Goal: Task Accomplishment & Management: Use online tool/utility

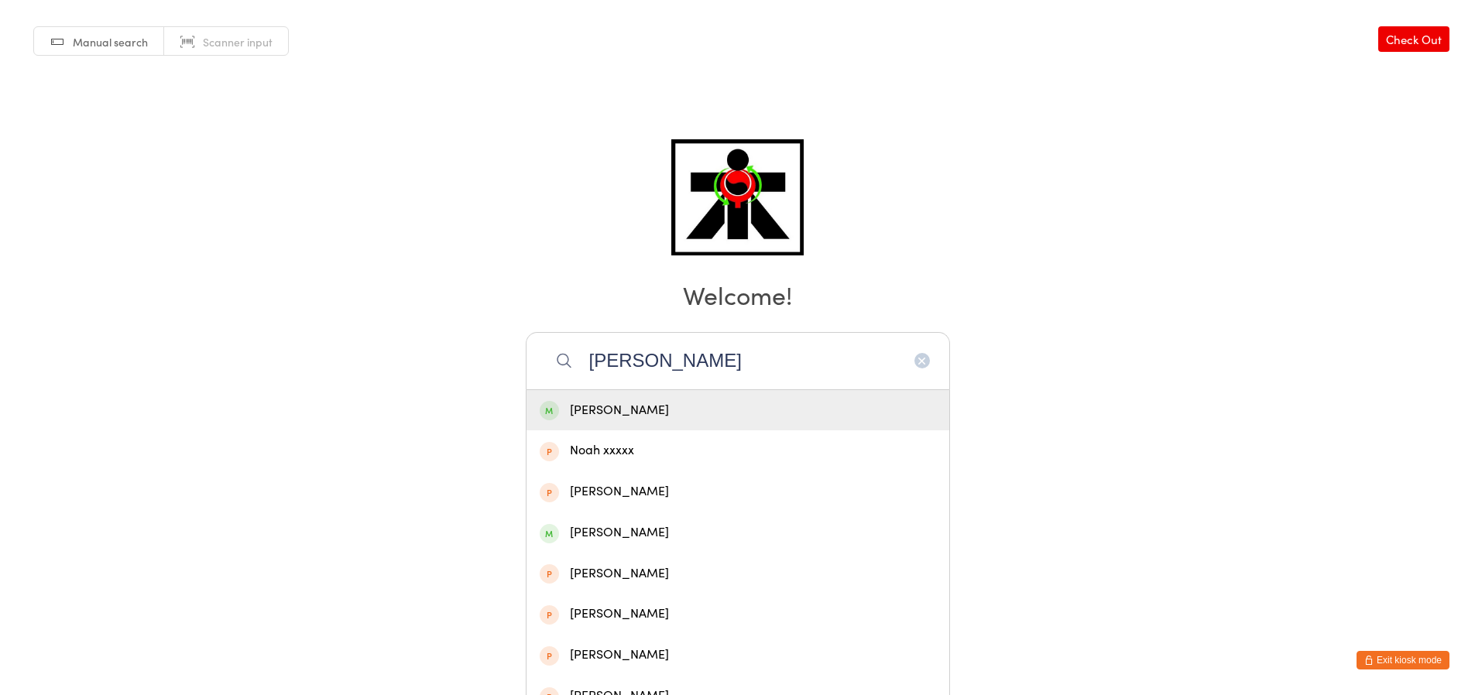
type input "[PERSON_NAME]"
click at [768, 399] on div "[PERSON_NAME]" at bounding box center [737, 410] width 423 height 41
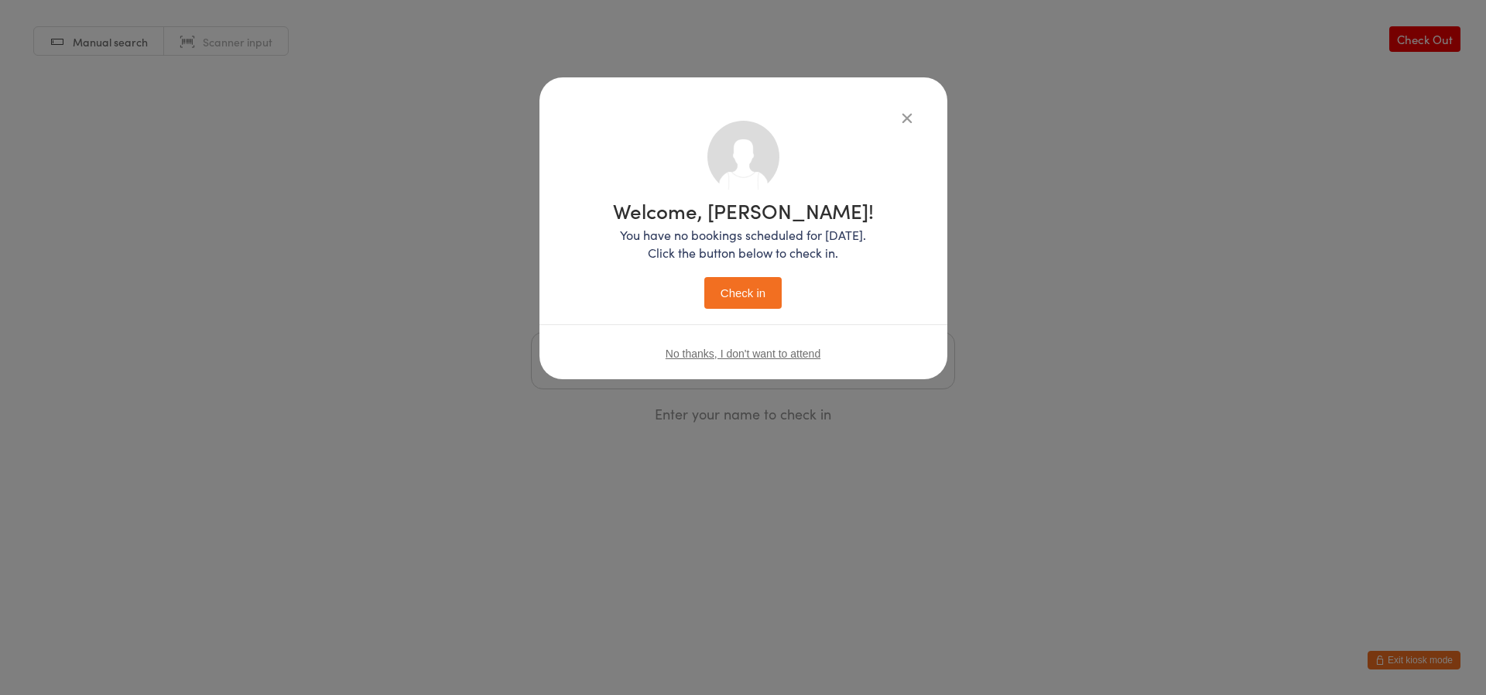
click at [751, 286] on button "Check in" at bounding box center [742, 293] width 77 height 32
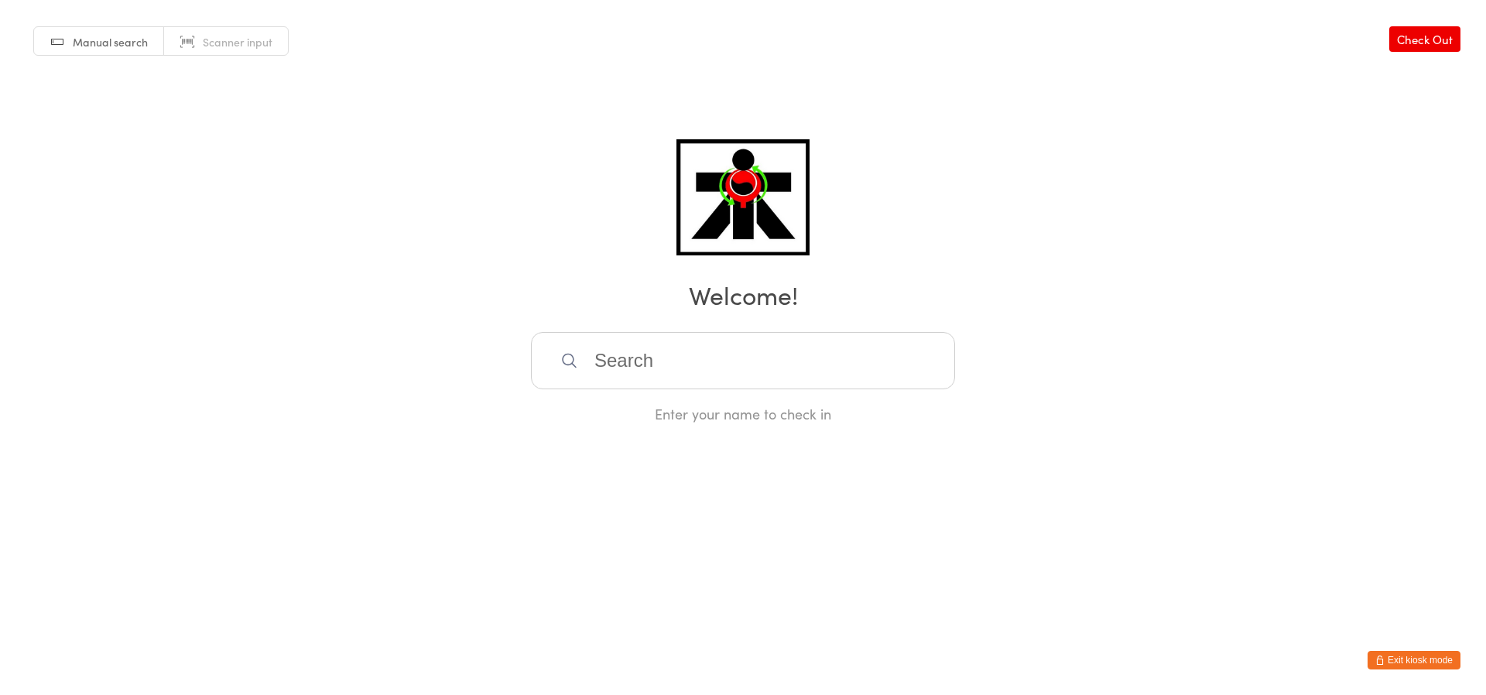
click at [725, 345] on input "search" at bounding box center [743, 360] width 424 height 57
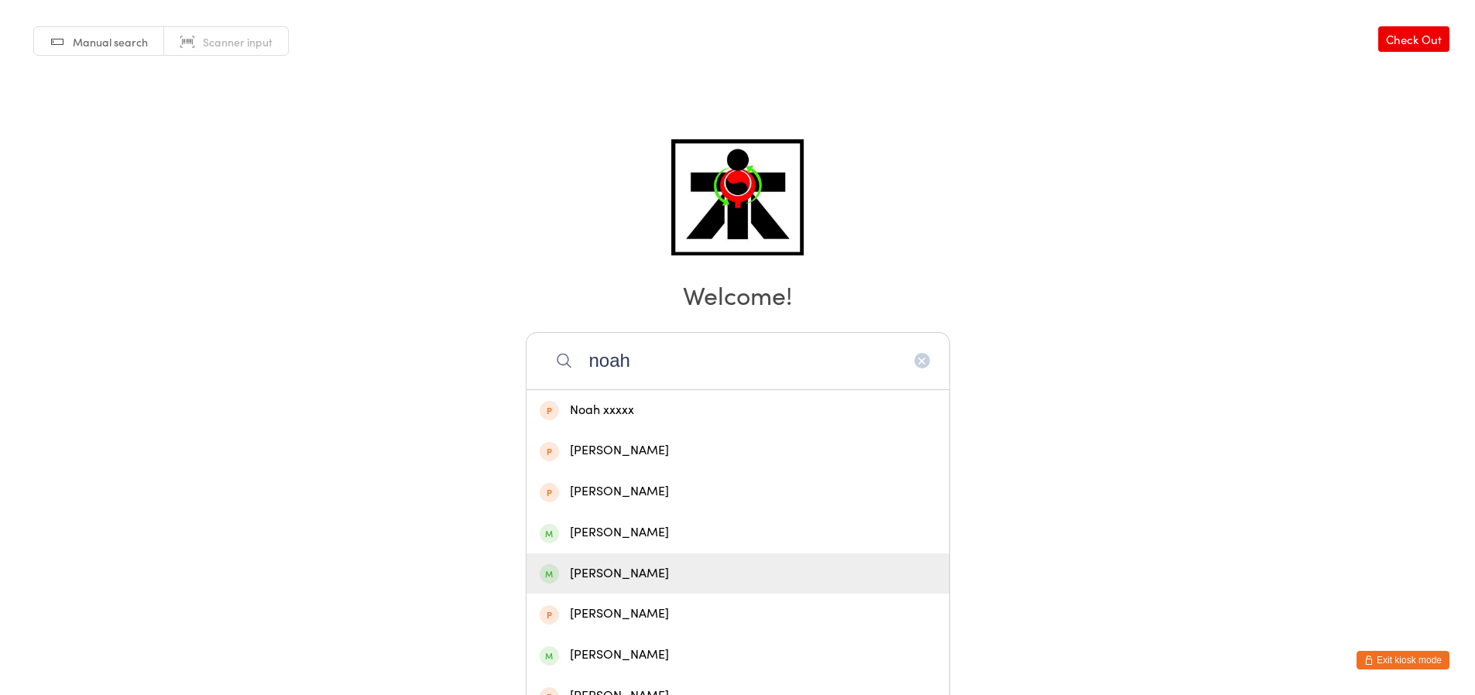
type input "noah"
click at [643, 571] on div "[PERSON_NAME]" at bounding box center [738, 574] width 396 height 21
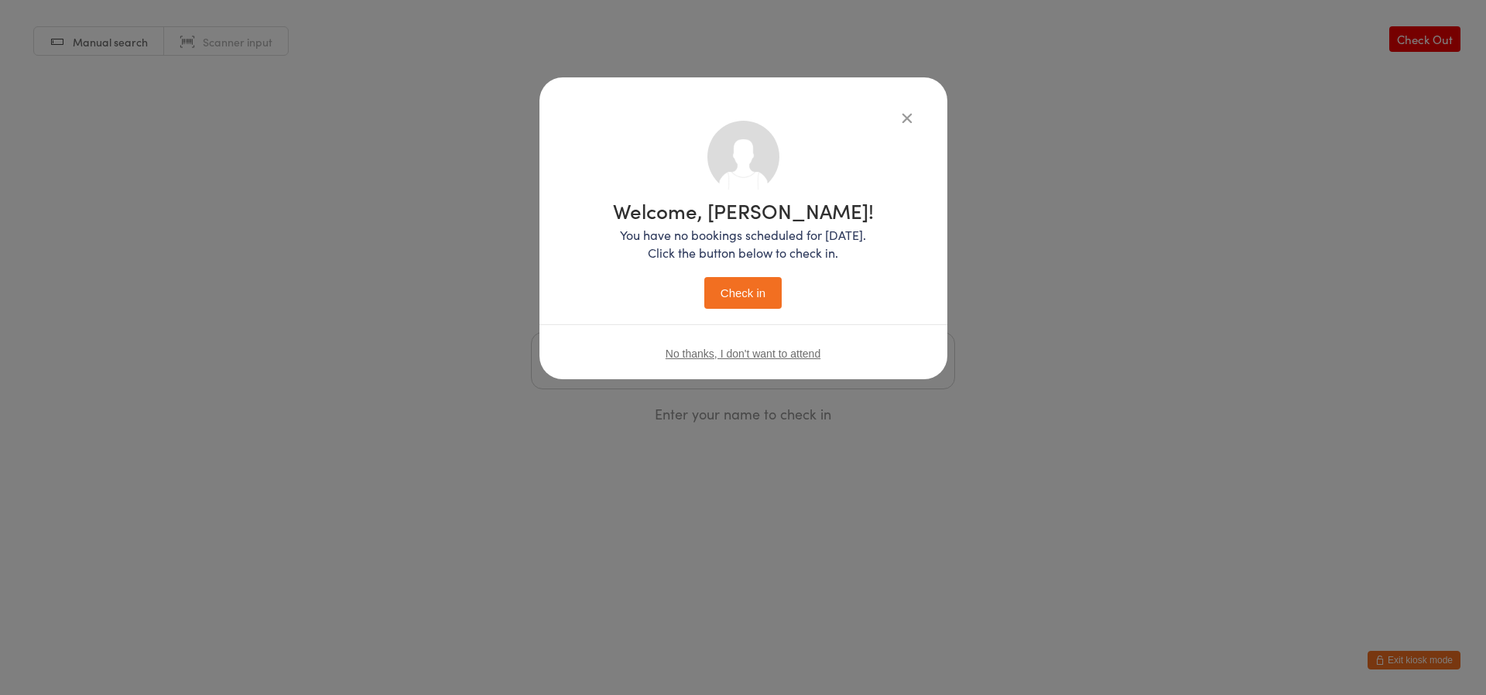
click at [761, 281] on button "Check in" at bounding box center [742, 293] width 77 height 32
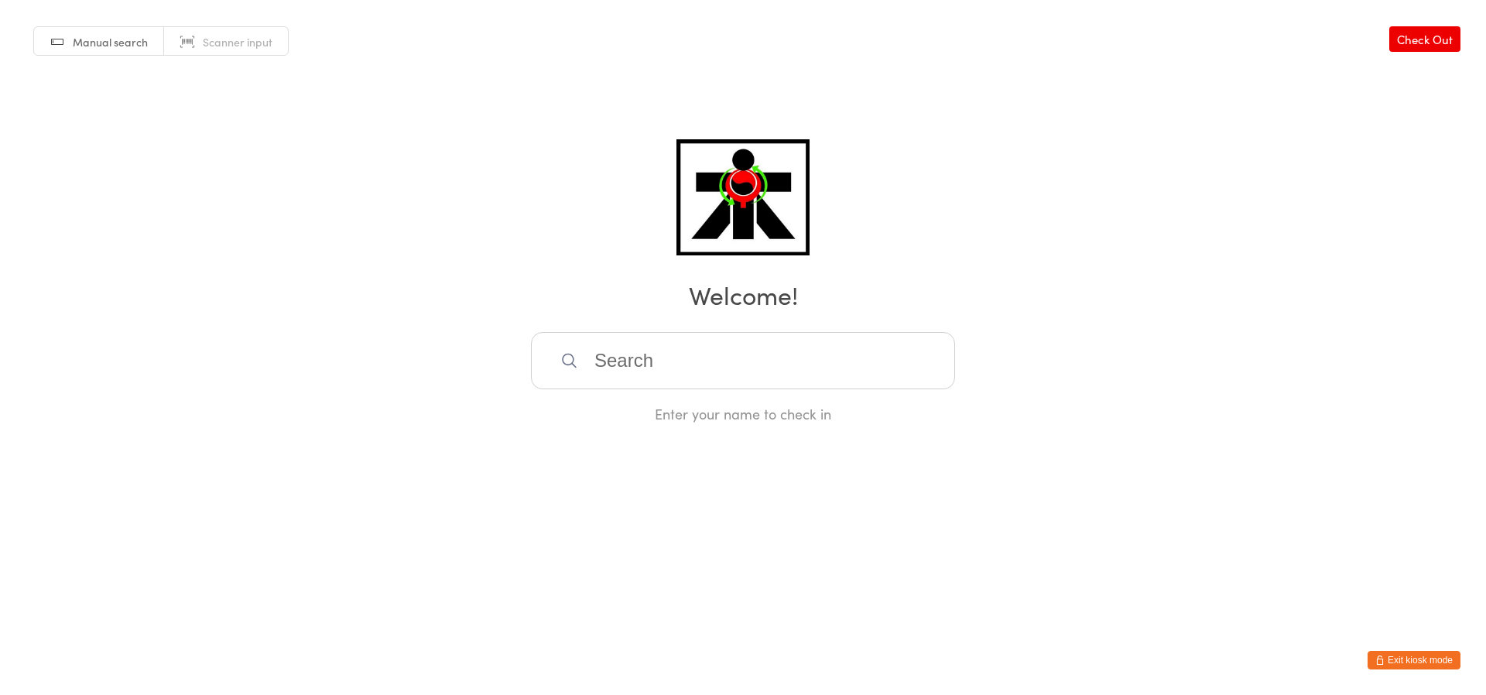
click at [731, 373] on input "search" at bounding box center [743, 360] width 424 height 57
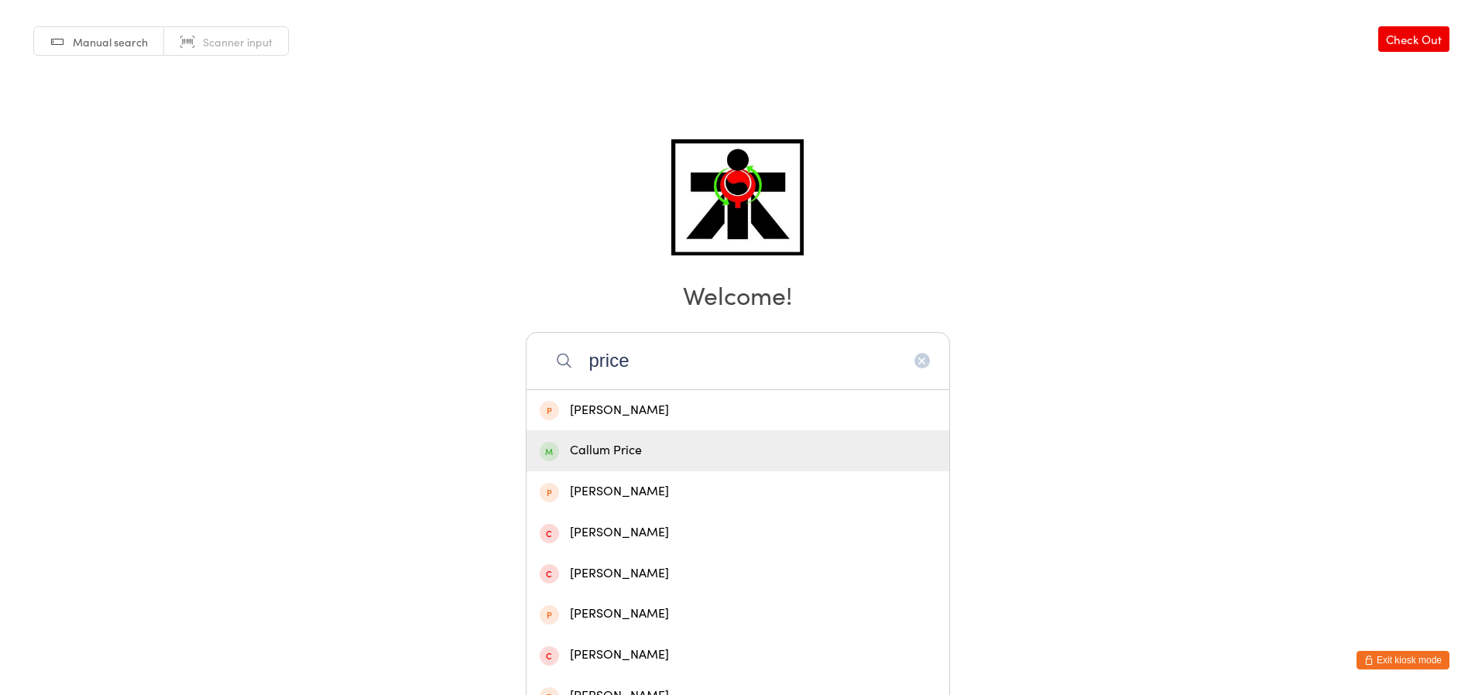
type input "price"
click at [740, 442] on div "Callum Price" at bounding box center [738, 450] width 396 height 21
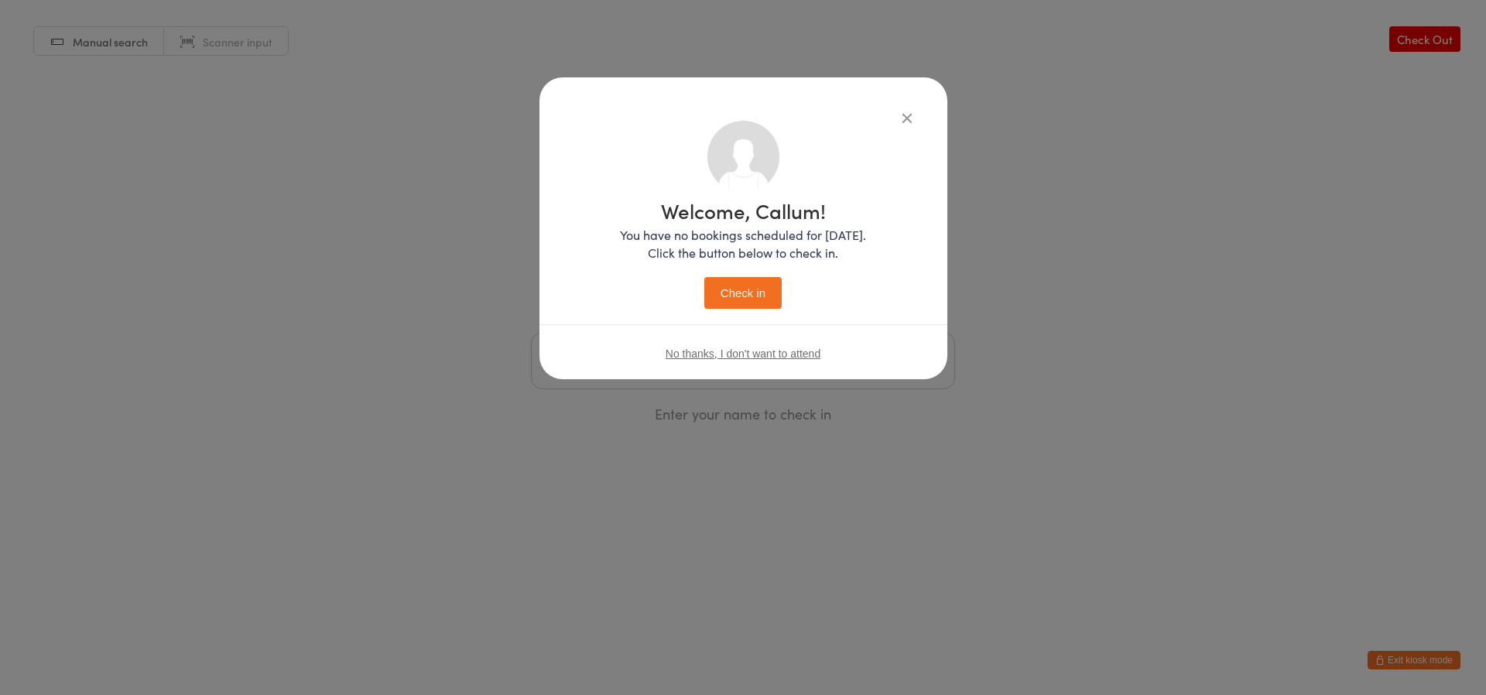
click at [737, 301] on button "Check in" at bounding box center [742, 293] width 77 height 32
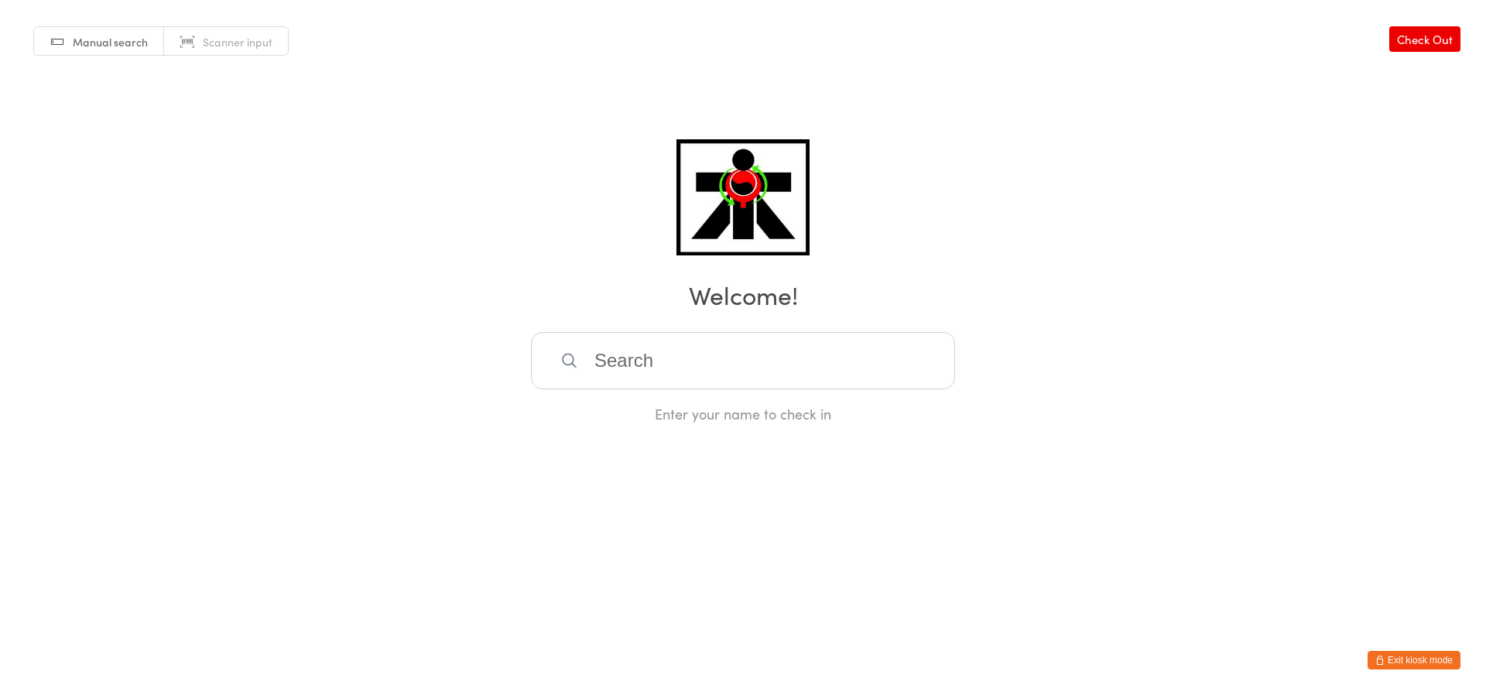
click at [638, 377] on input "search" at bounding box center [743, 360] width 424 height 57
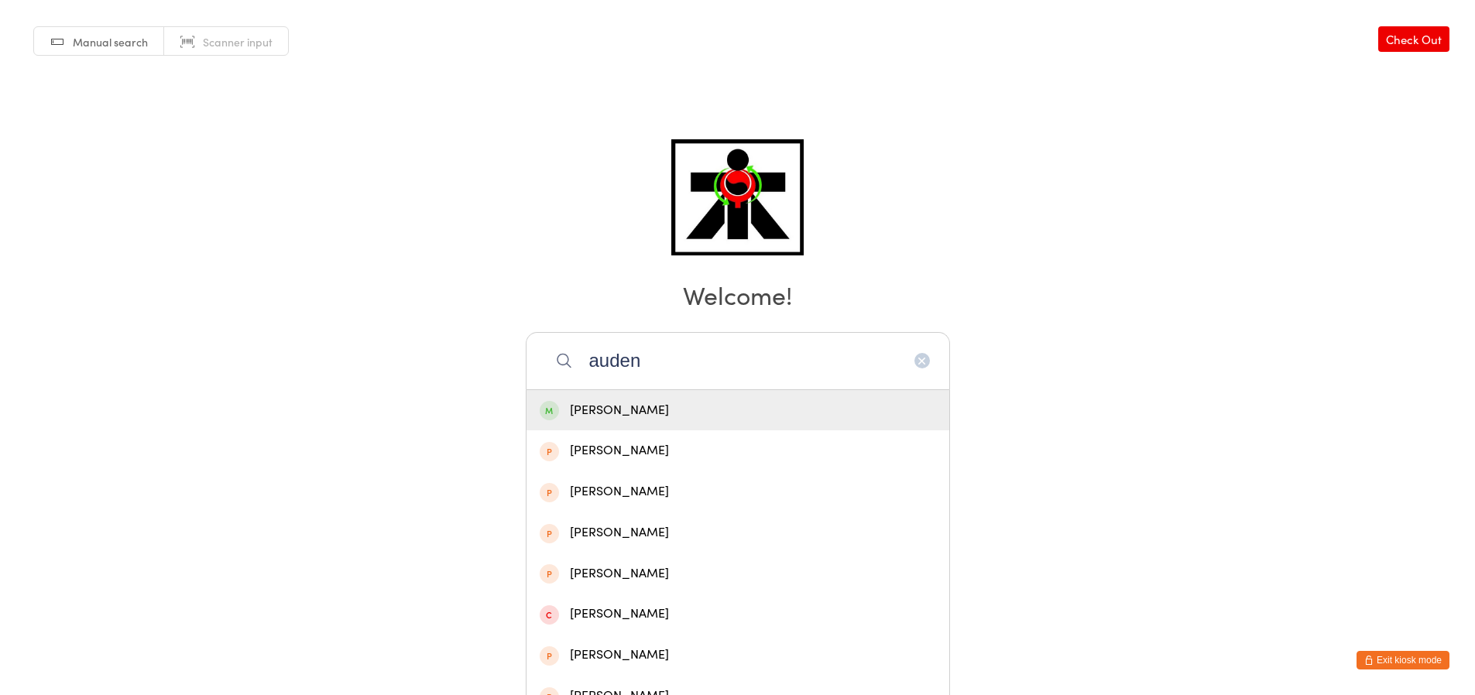
type input "auden"
click at [728, 416] on div "[PERSON_NAME]" at bounding box center [738, 410] width 396 height 21
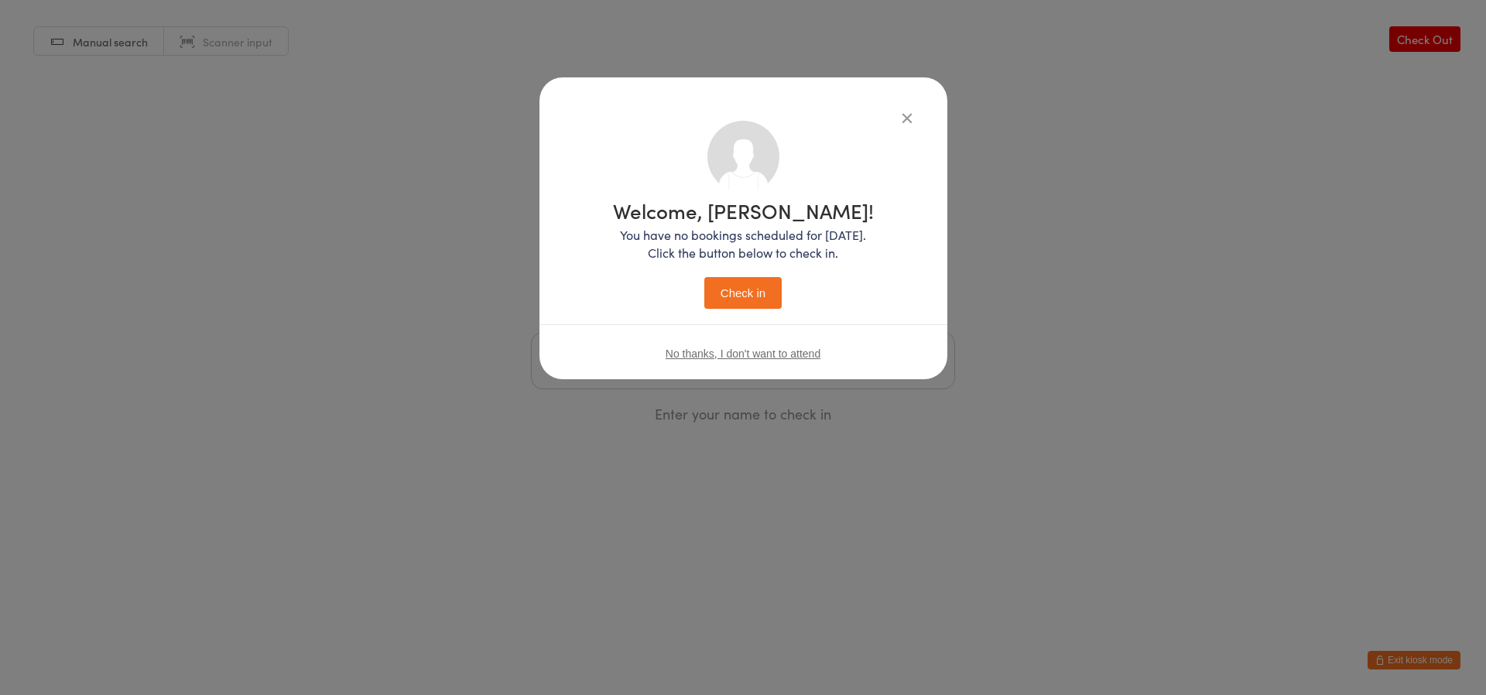
click at [749, 303] on button "Check in" at bounding box center [742, 293] width 77 height 32
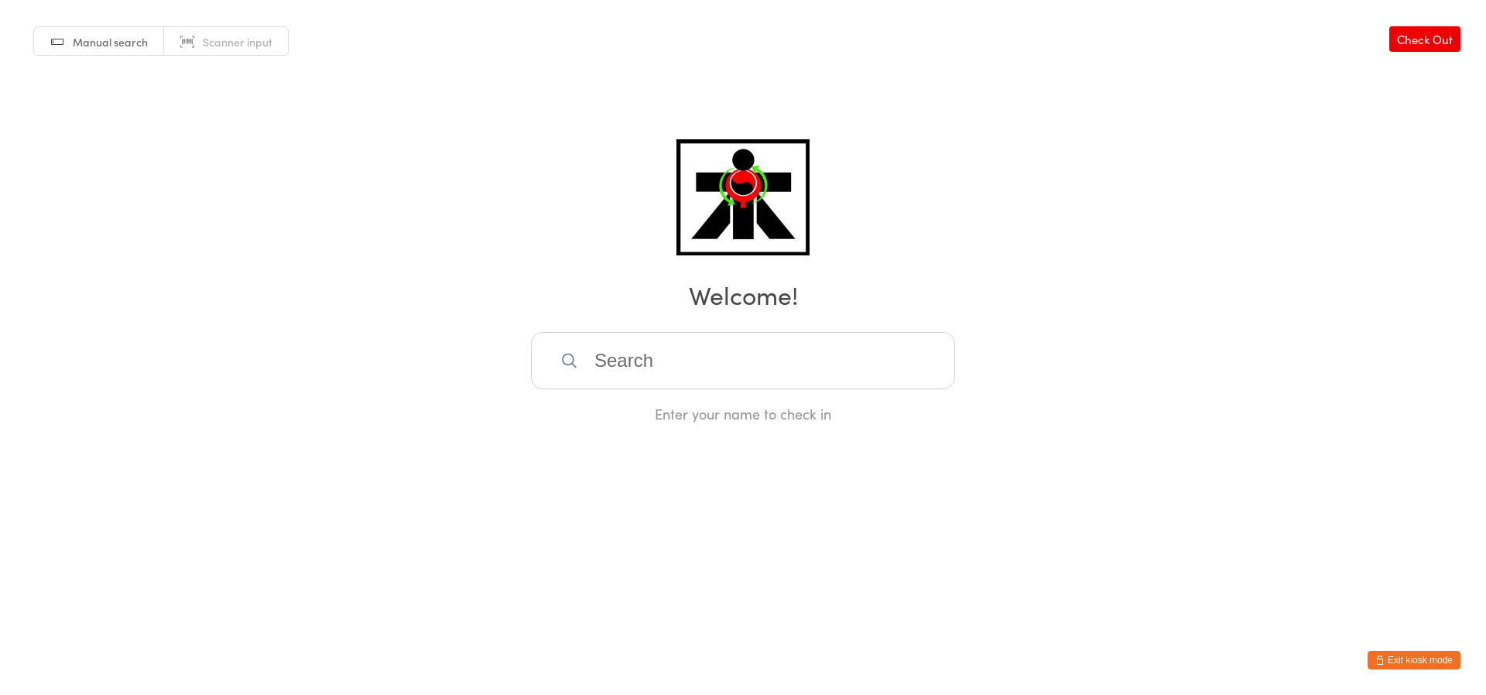
click at [735, 365] on input "search" at bounding box center [743, 360] width 424 height 57
type input "[PERSON_NAME]"
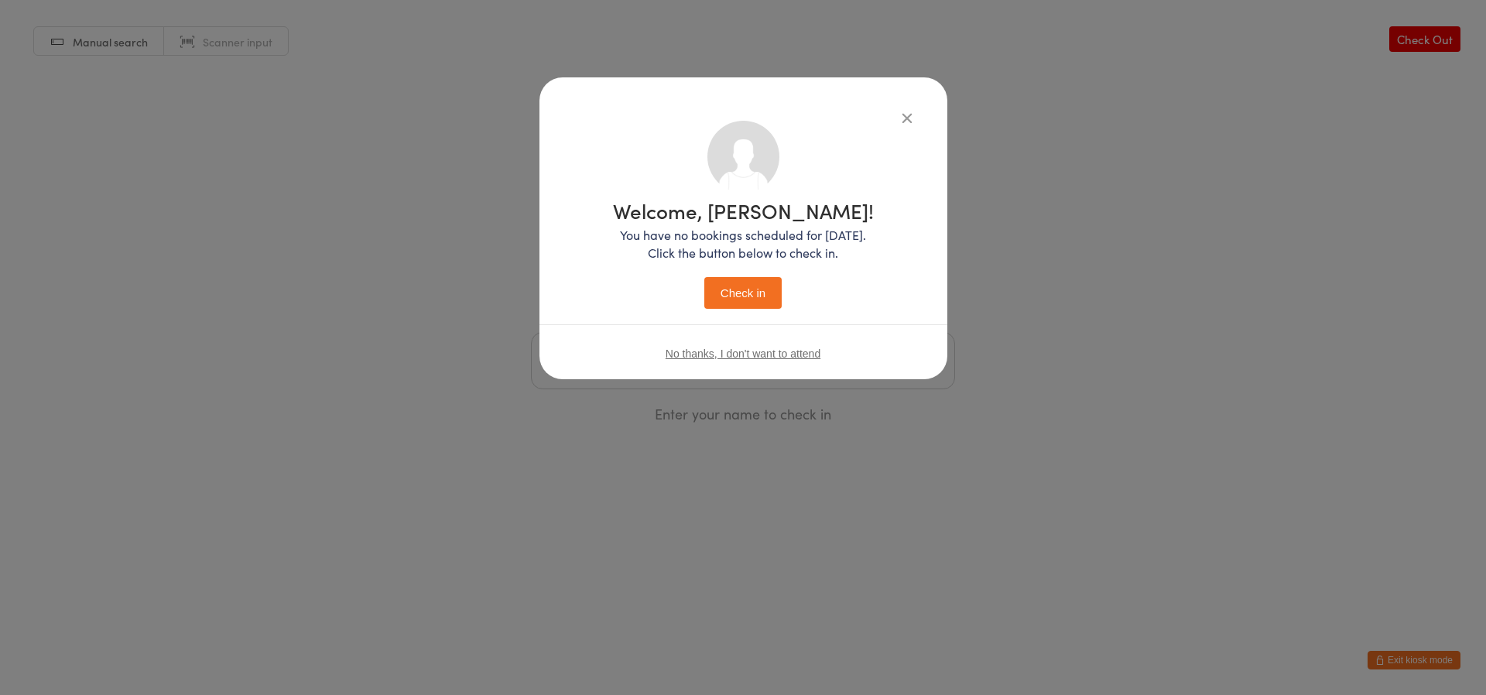
click at [761, 290] on button "Check in" at bounding box center [742, 293] width 77 height 32
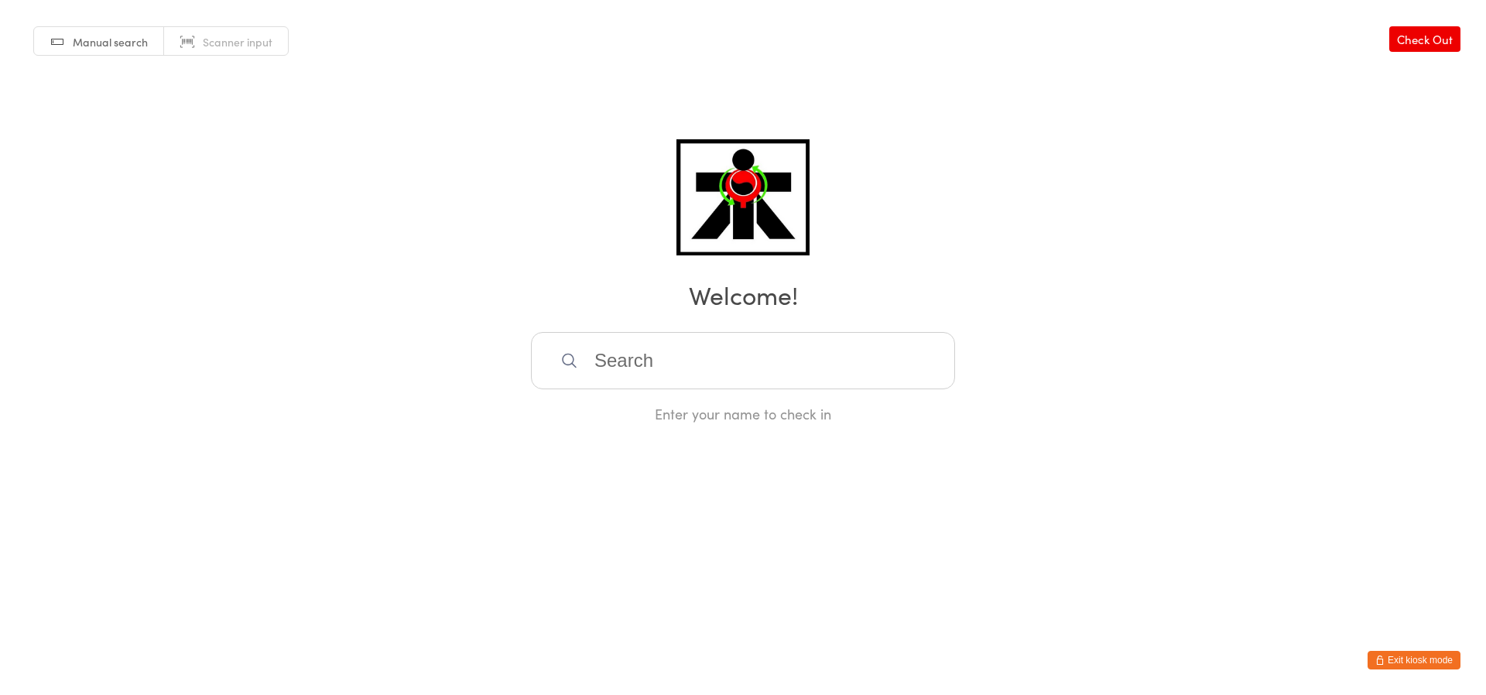
click at [831, 389] on div "Enter your name to check in" at bounding box center [743, 377] width 424 height 91
click at [831, 373] on input "search" at bounding box center [743, 360] width 424 height 57
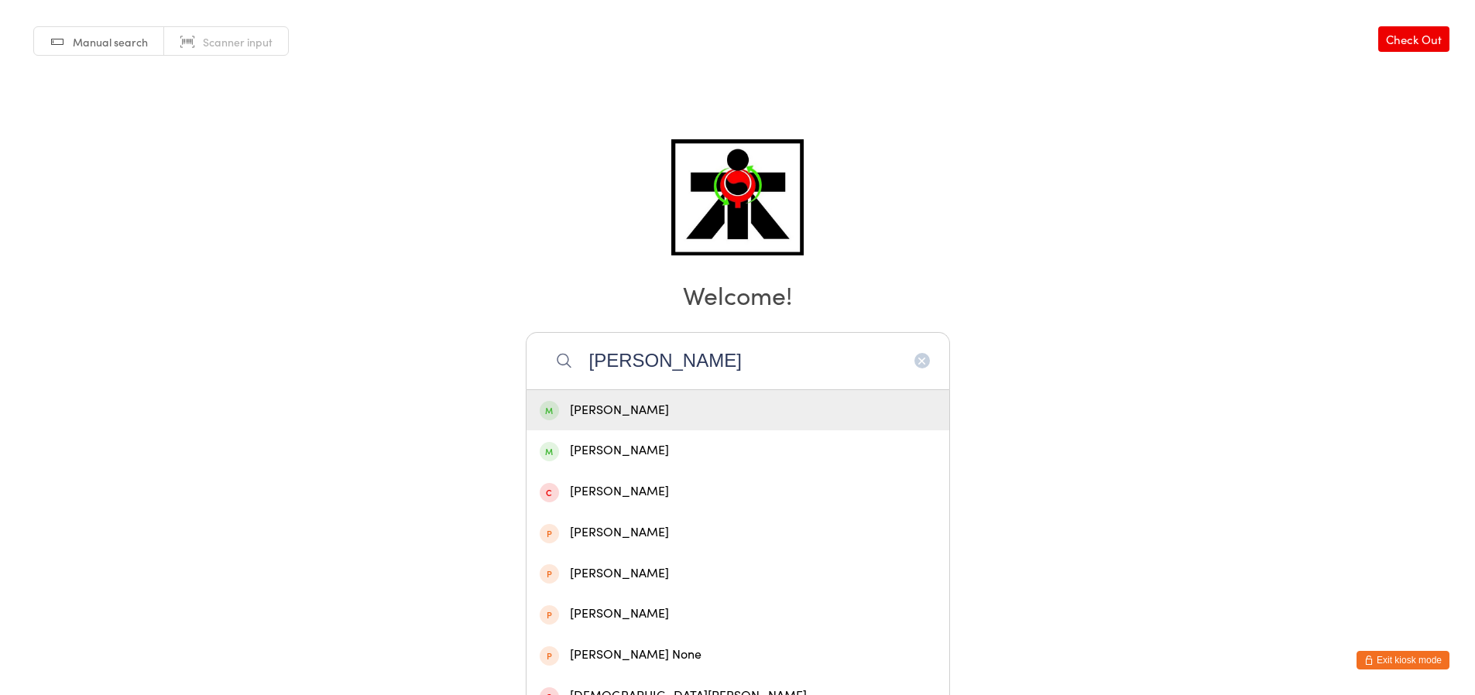
type input "[PERSON_NAME]"
click at [803, 409] on div "[PERSON_NAME]" at bounding box center [738, 410] width 396 height 21
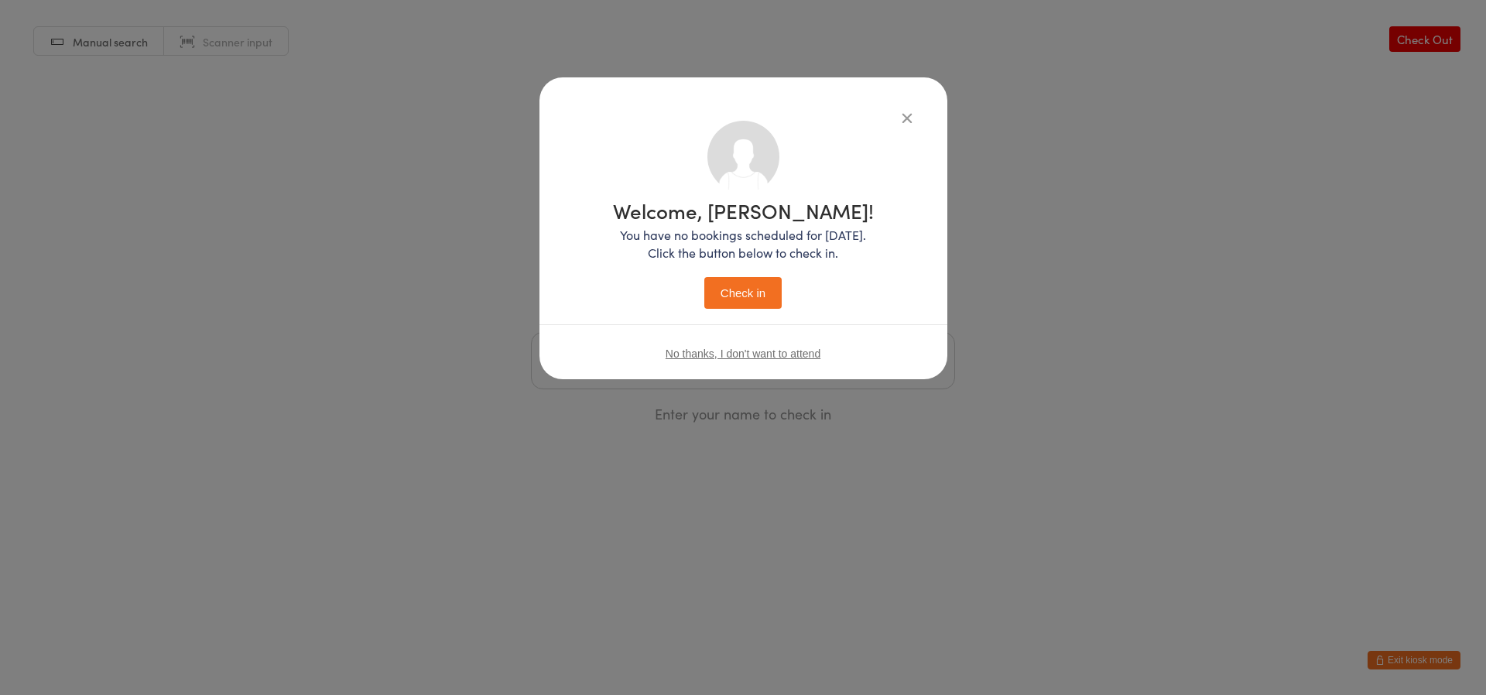
click at [752, 287] on button "Check in" at bounding box center [742, 293] width 77 height 32
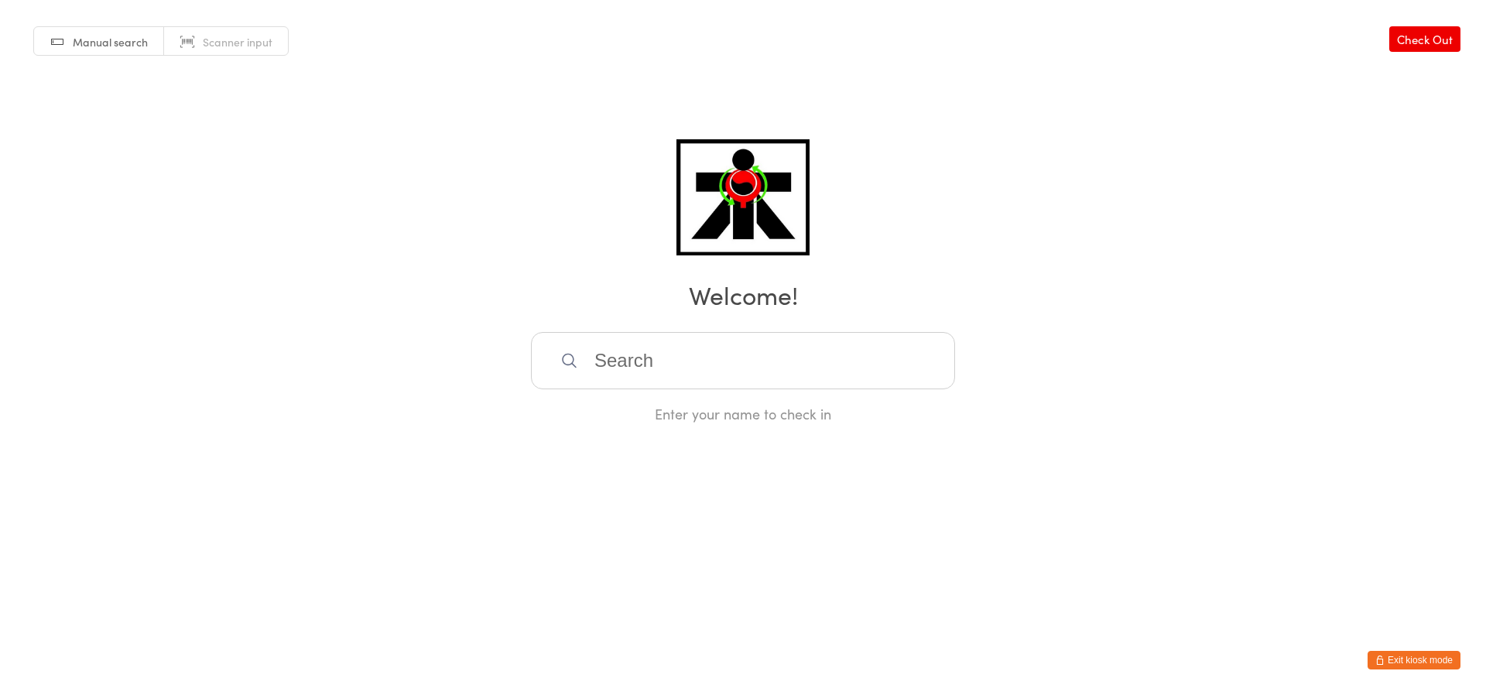
drag, startPoint x: 861, startPoint y: 403, endPoint x: 843, endPoint y: 379, distance: 30.5
click at [859, 404] on div "Enter your name to check in" at bounding box center [743, 413] width 424 height 19
click at [843, 379] on input "search" at bounding box center [743, 360] width 424 height 57
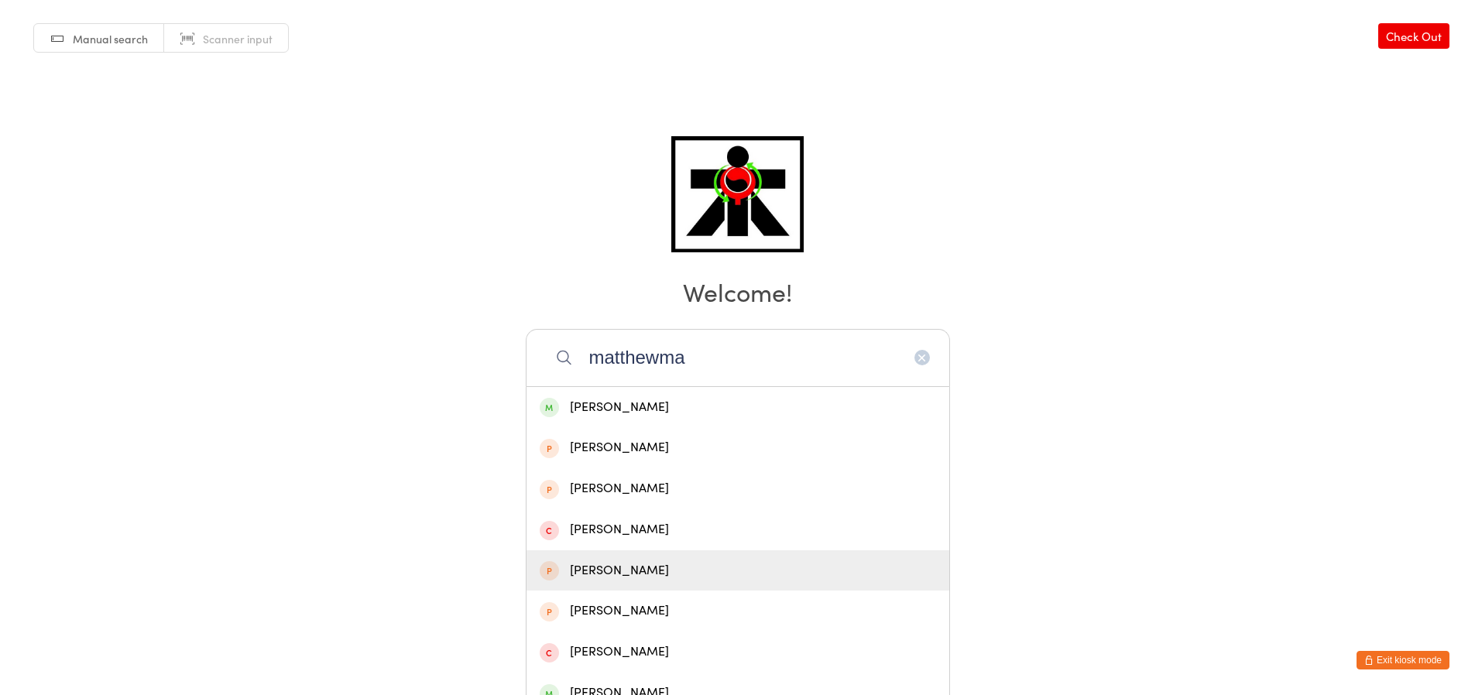
scroll to position [6, 0]
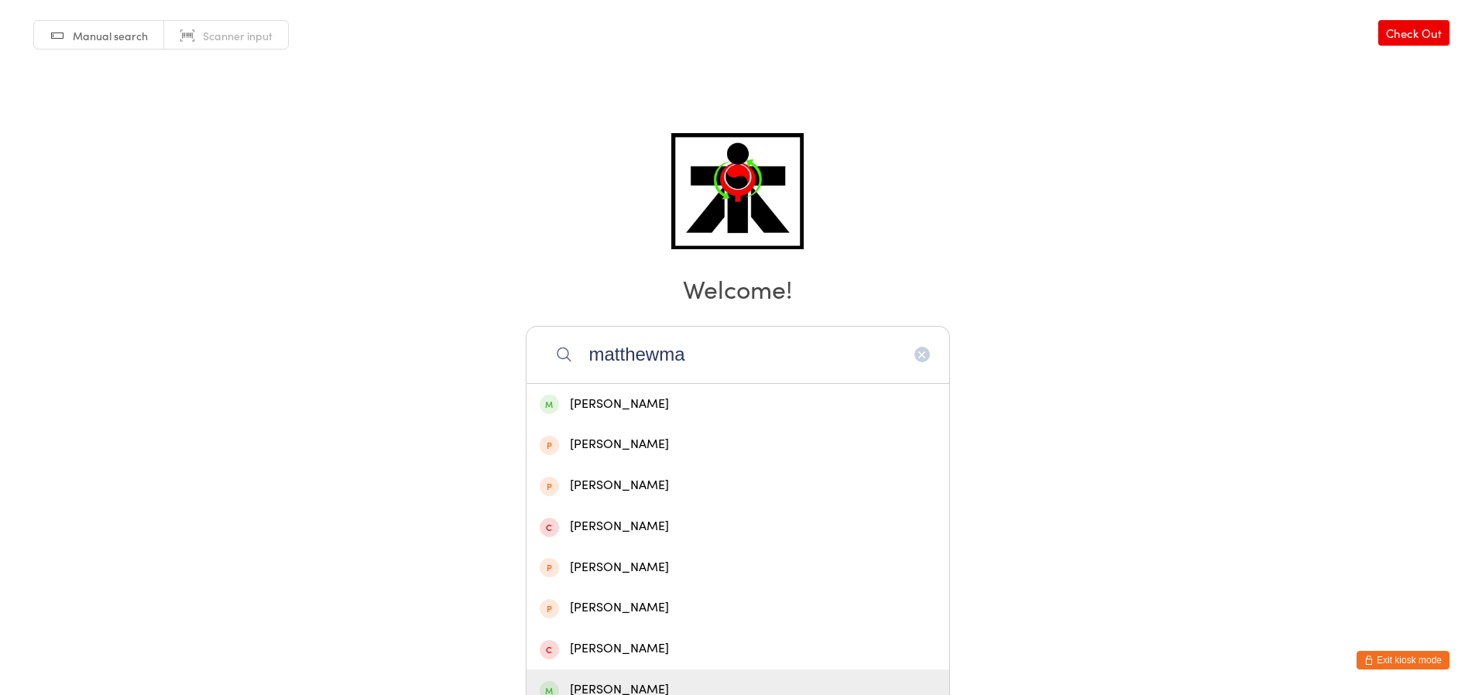
type input "matthewma"
click at [656, 688] on div "[PERSON_NAME]" at bounding box center [738, 690] width 396 height 21
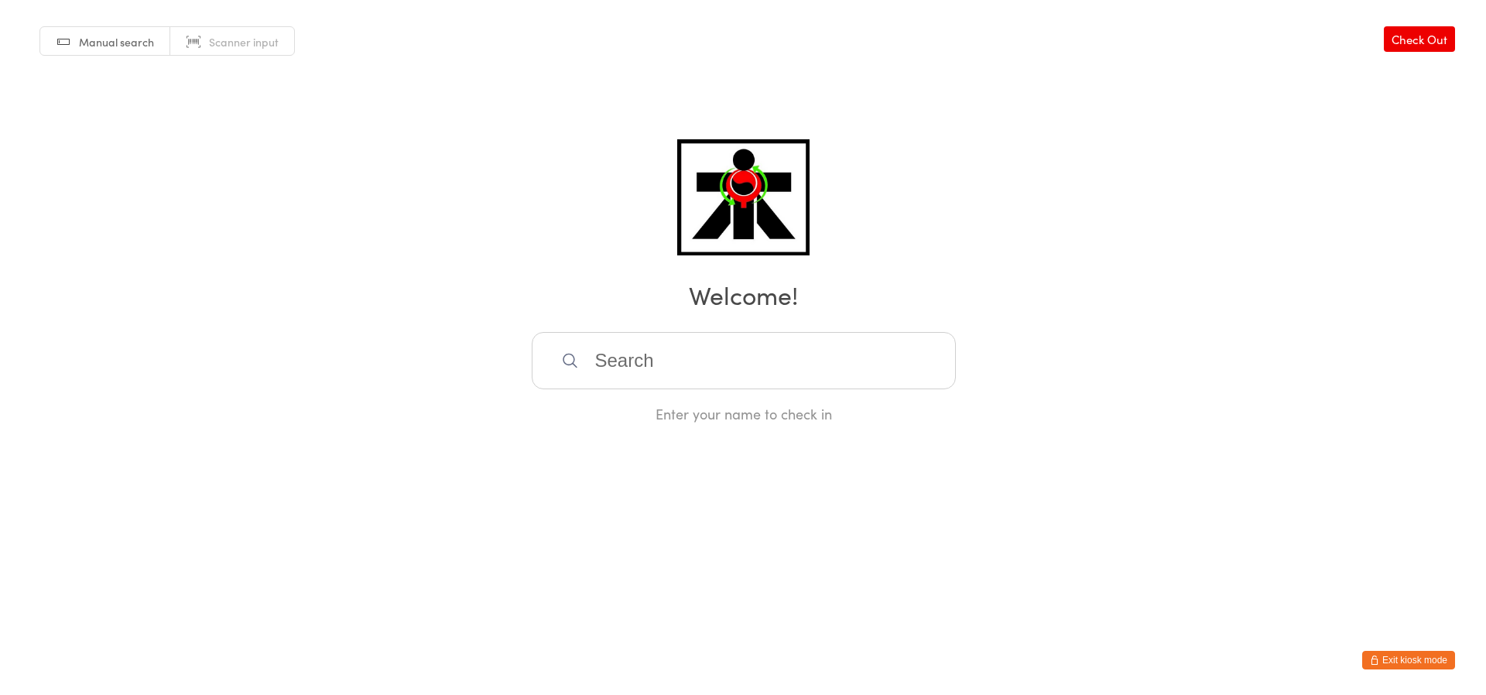
scroll to position [0, 0]
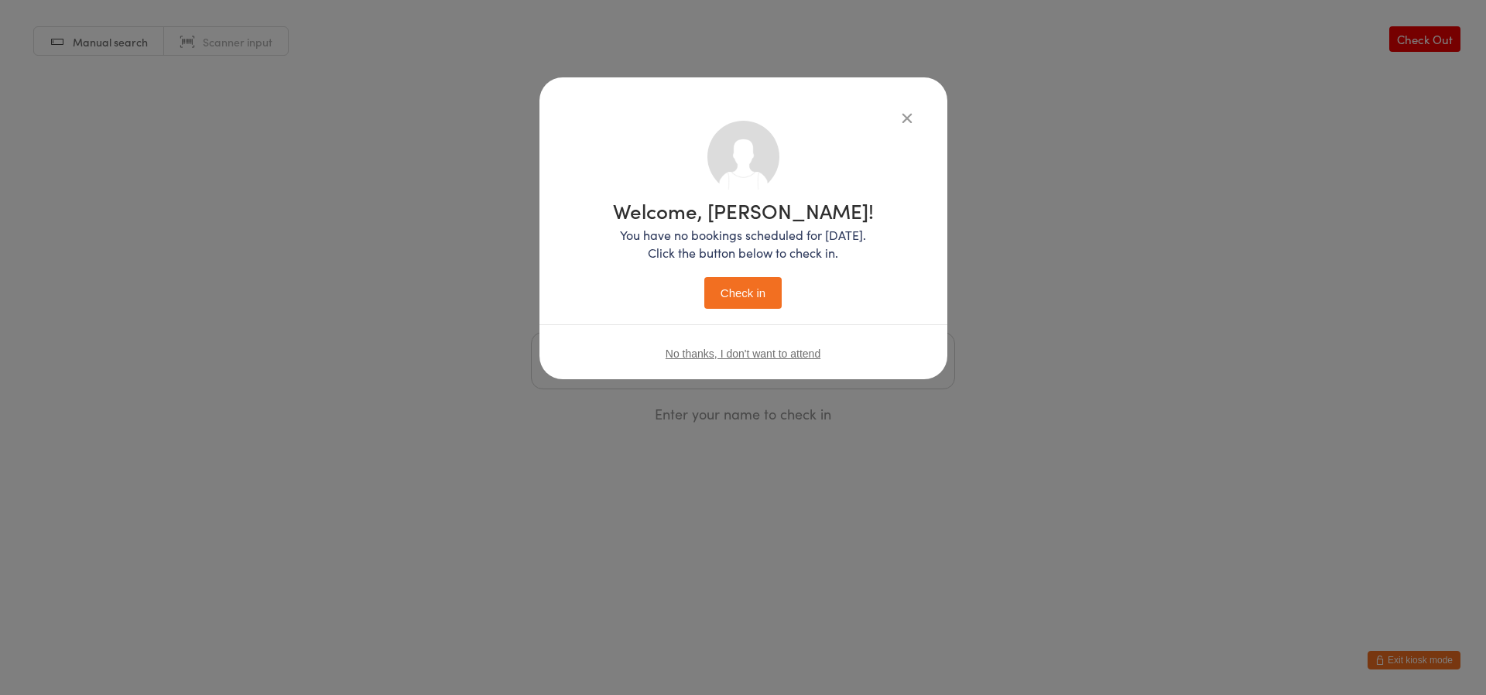
click at [745, 282] on button "Check in" at bounding box center [742, 293] width 77 height 32
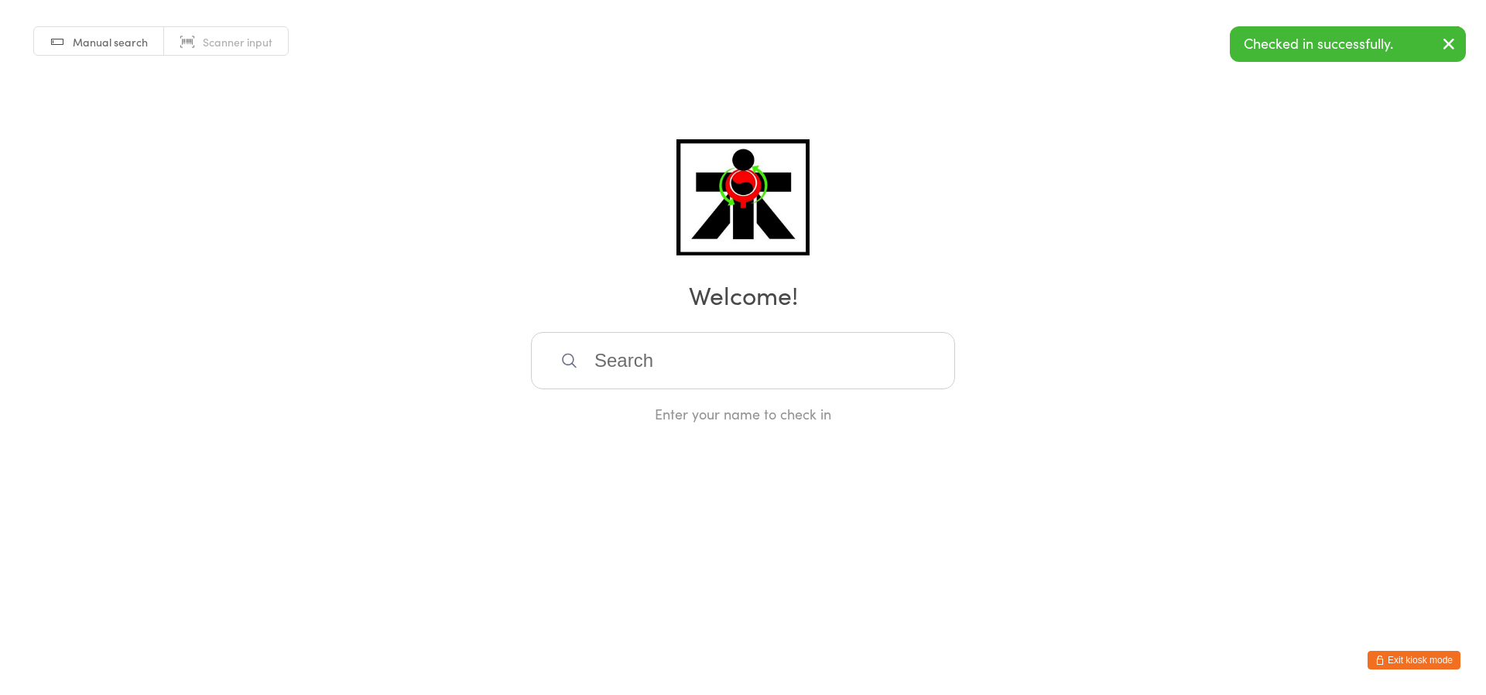
click at [780, 374] on input "search" at bounding box center [743, 360] width 424 height 57
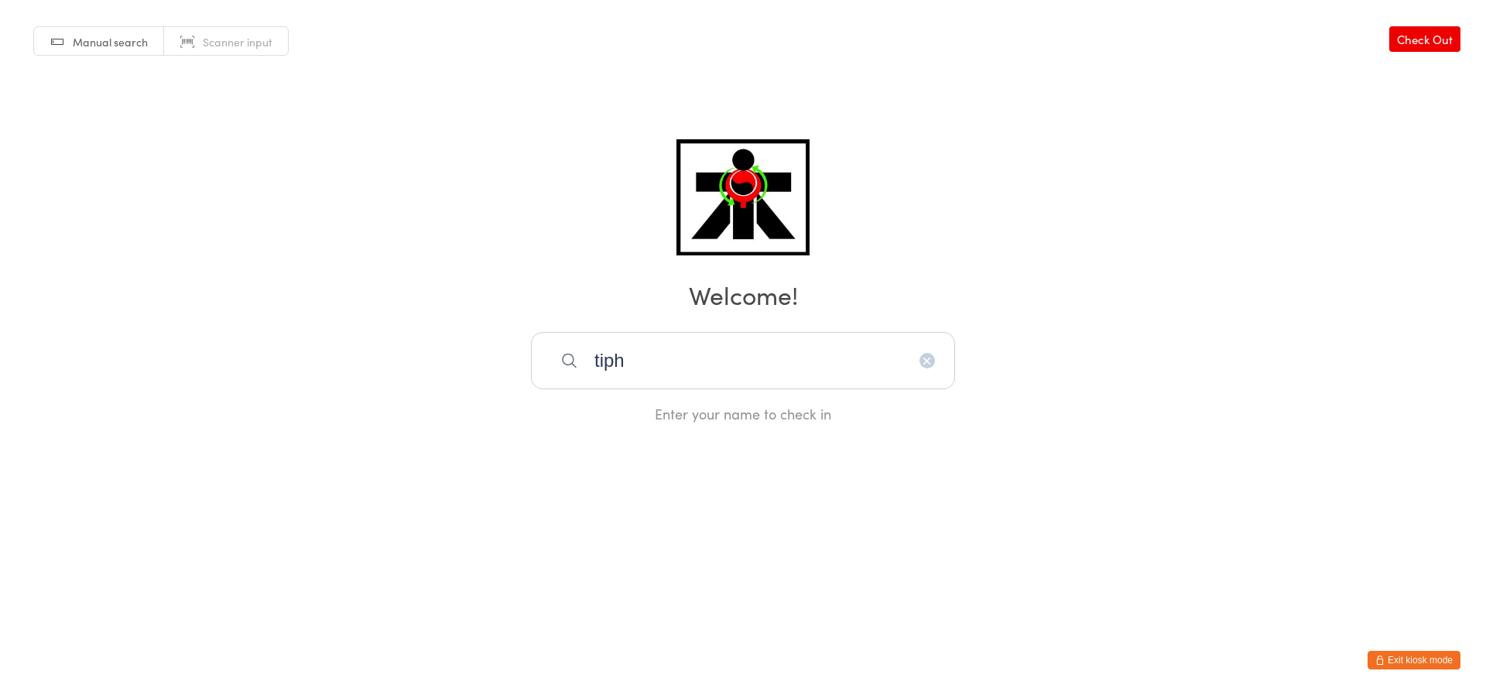
type input "tipha"
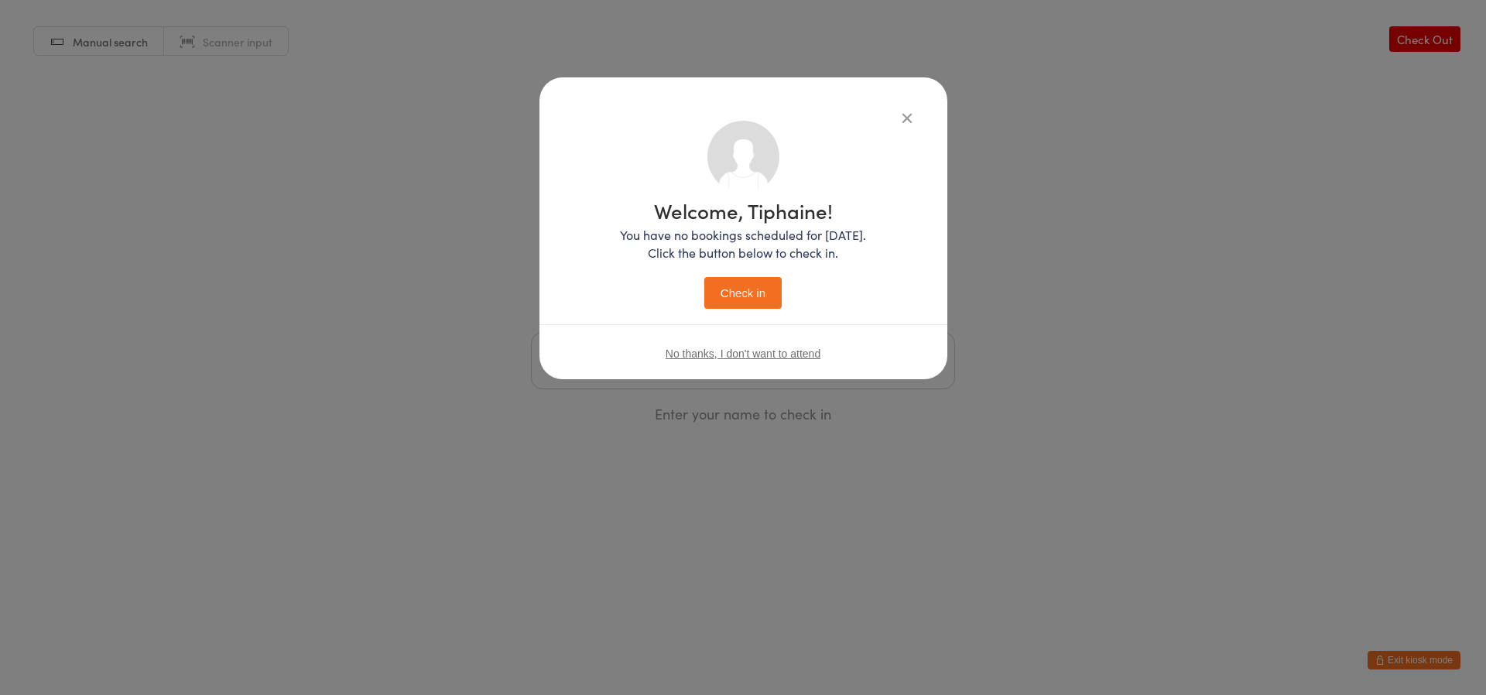
click at [704, 277] on button "Check in" at bounding box center [742, 293] width 77 height 32
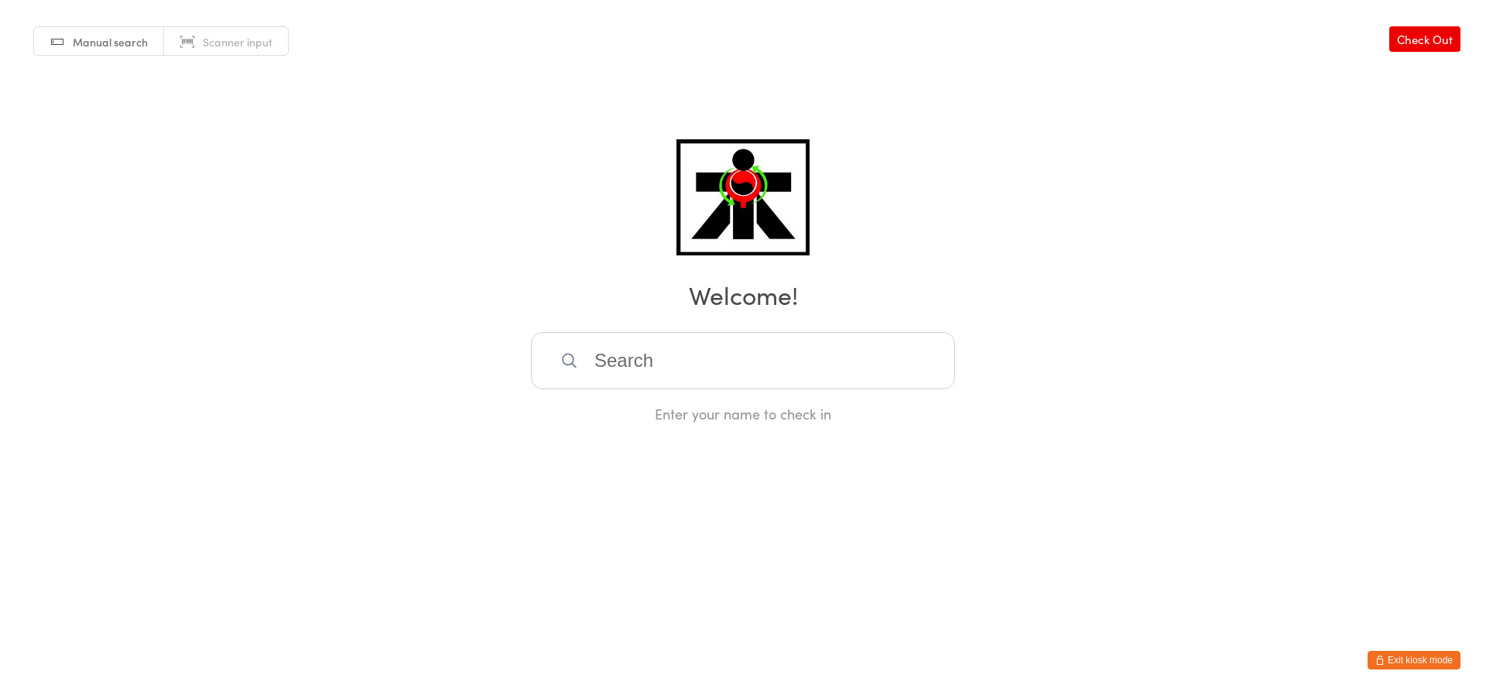
click at [703, 337] on input "search" at bounding box center [743, 360] width 424 height 57
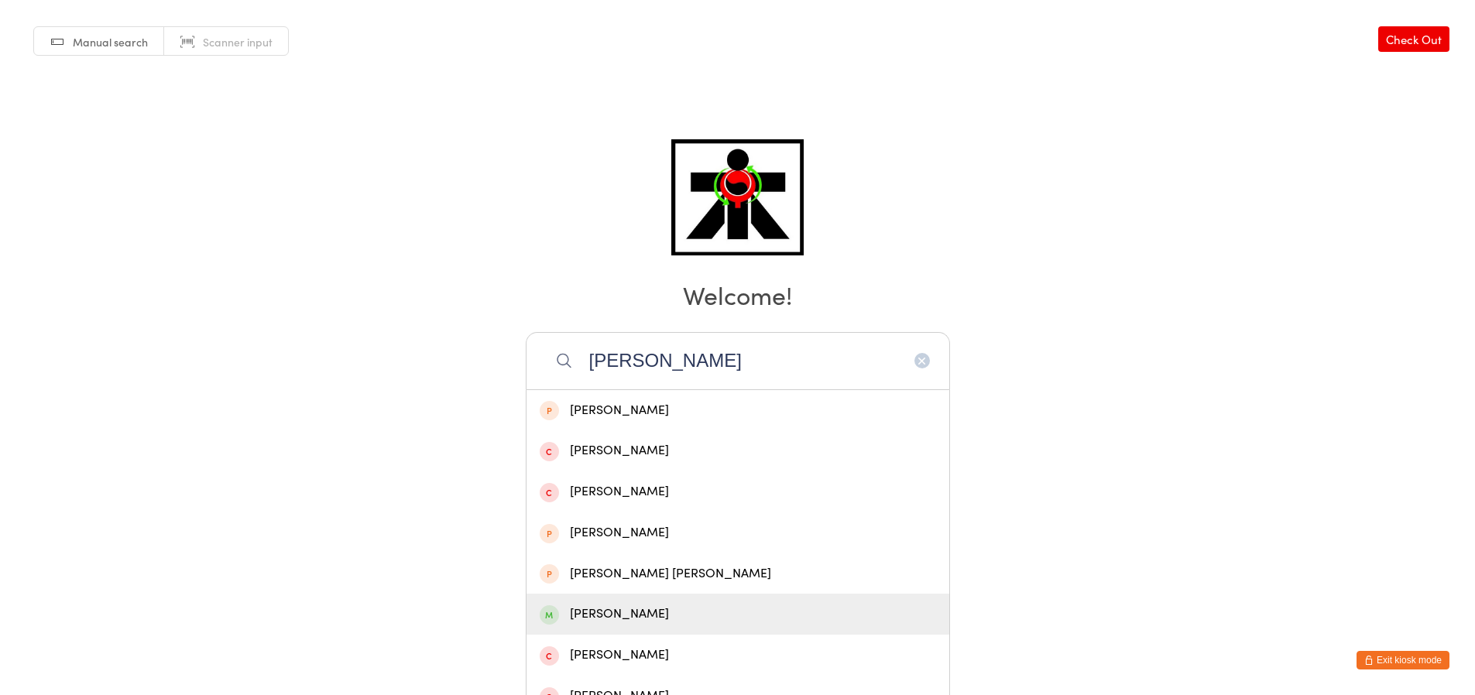
type input "[PERSON_NAME]"
click at [680, 598] on div "[PERSON_NAME]" at bounding box center [737, 614] width 423 height 41
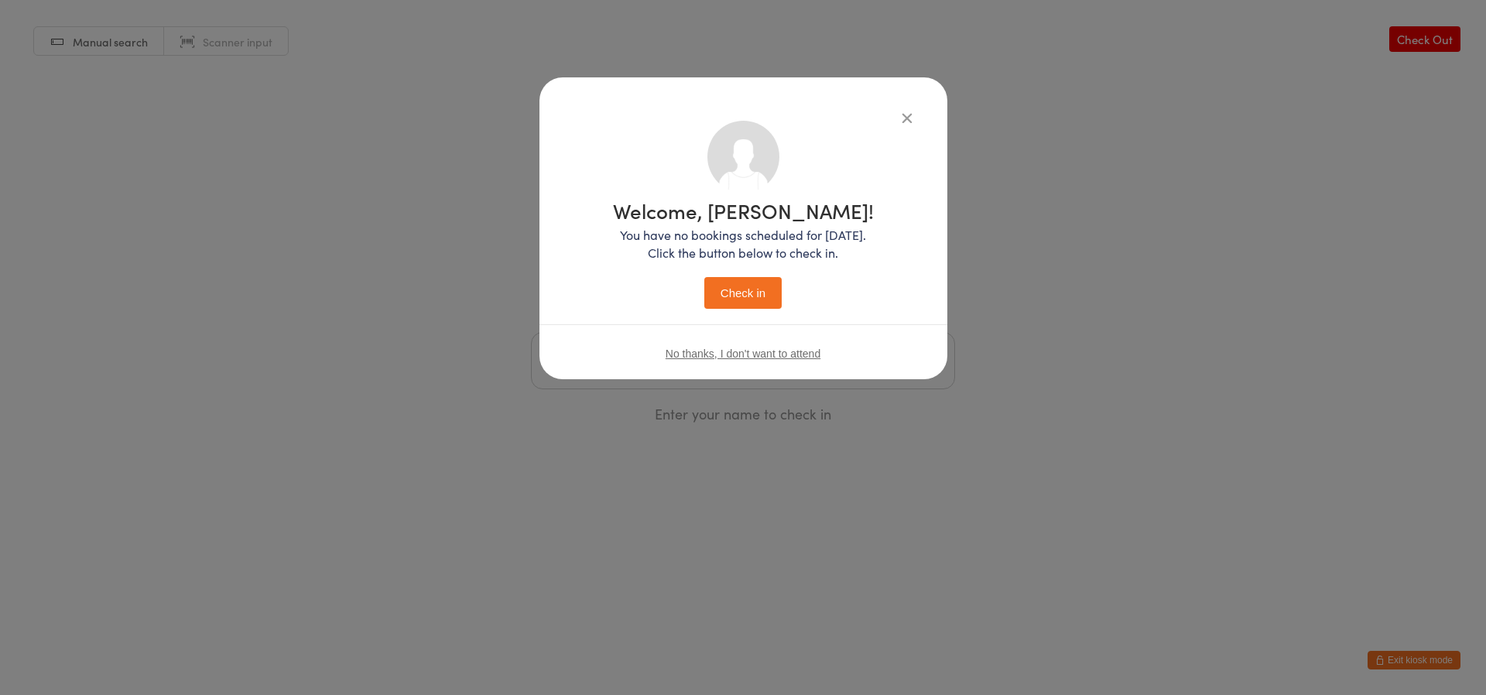
click at [750, 307] on button "Check in" at bounding box center [742, 293] width 77 height 32
